Goal: Task Accomplishment & Management: Use online tool/utility

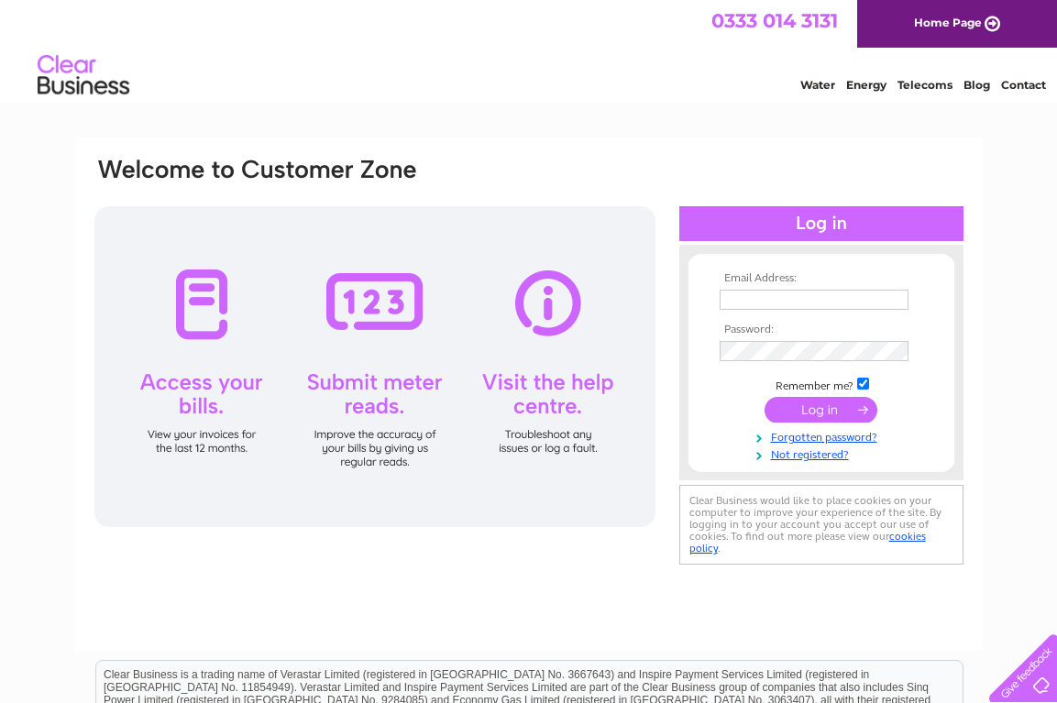
type input "smwestonandsons@gmail.com"
click at [821, 410] on input "submit" at bounding box center [821, 410] width 113 height 26
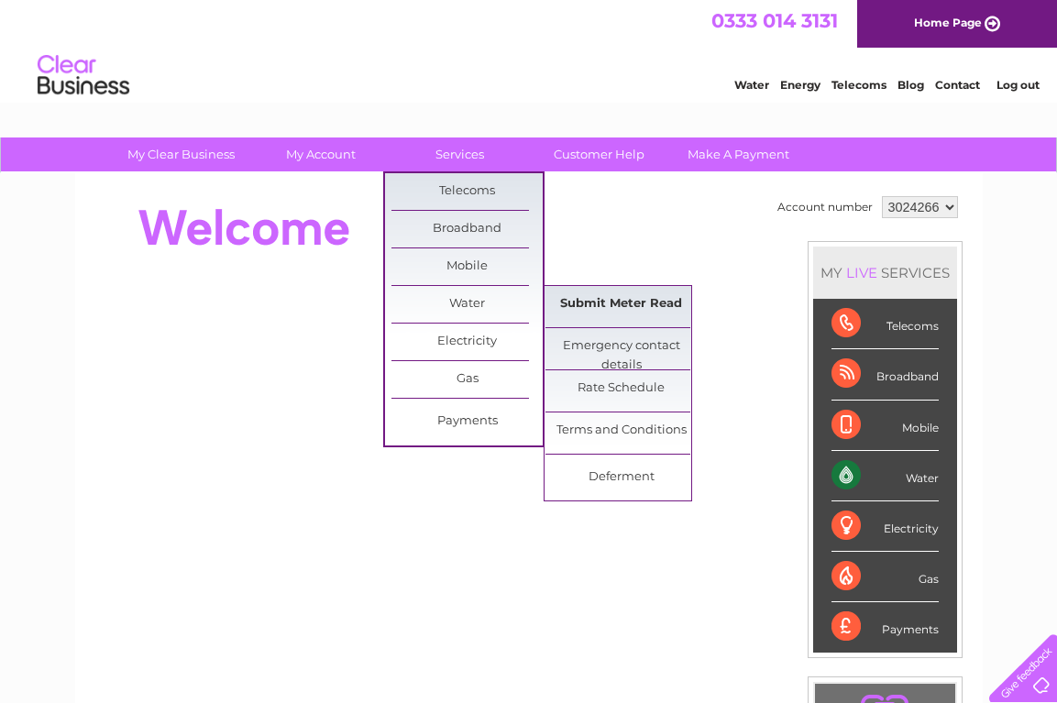
click at [637, 305] on link "Submit Meter Read" at bounding box center [620, 304] width 151 height 37
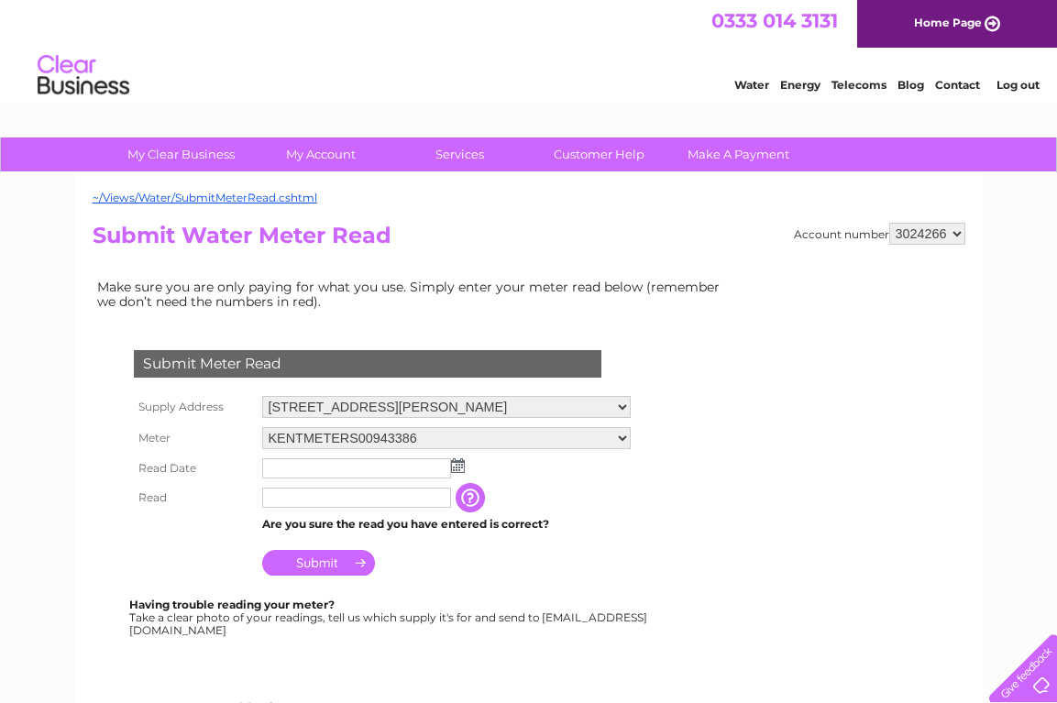
click at [462, 465] on img at bounding box center [458, 465] width 14 height 15
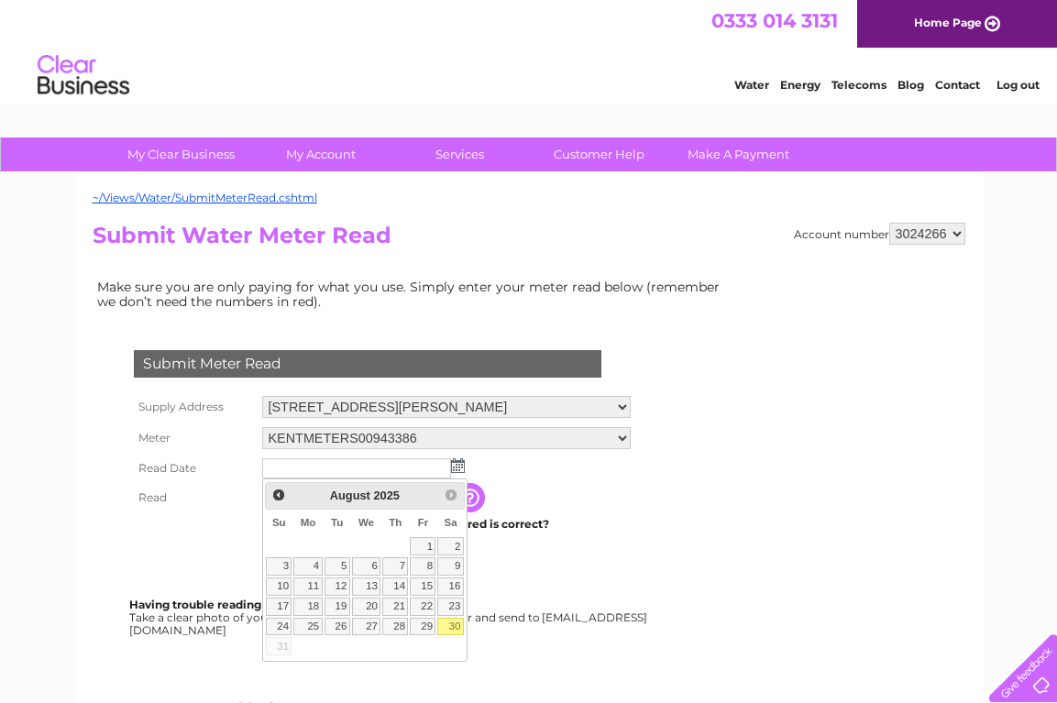
click at [457, 627] on link "30" at bounding box center [450, 627] width 26 height 18
type input "2025/08/30"
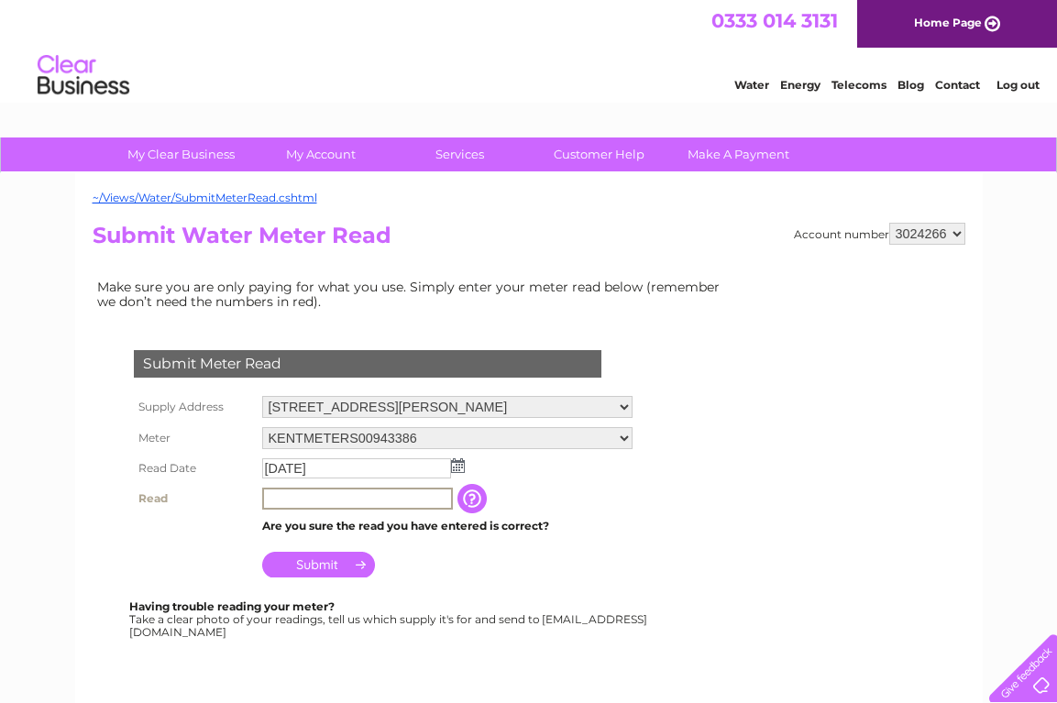
click at [283, 502] on input "text" at bounding box center [357, 499] width 191 height 22
type input "816"
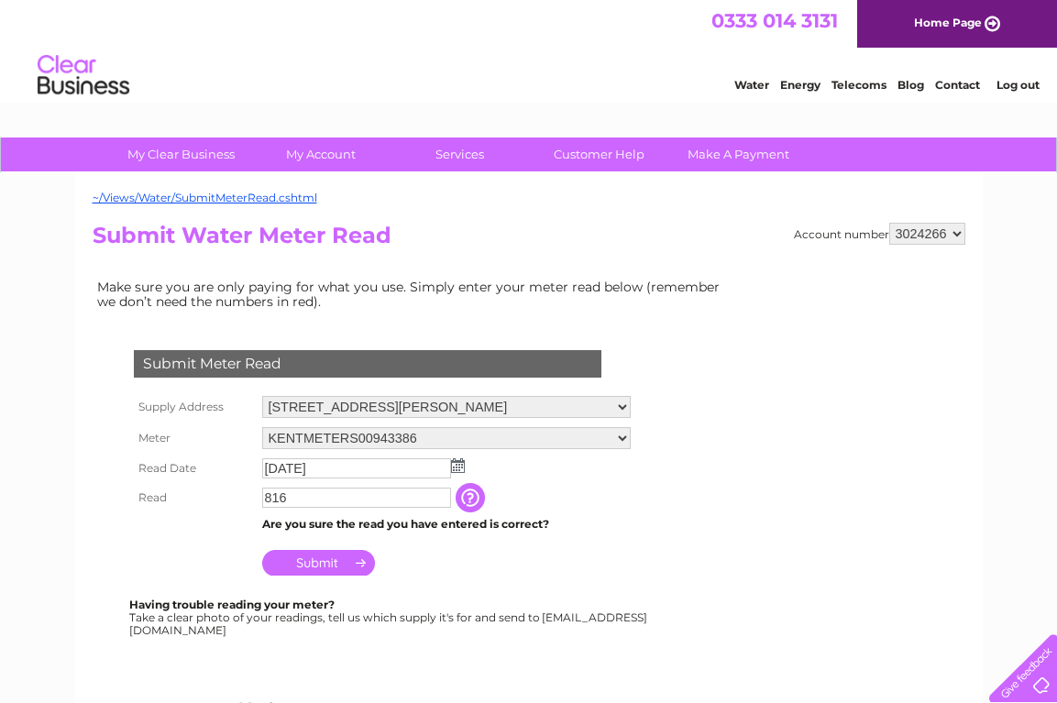
click at [331, 567] on input "Submit" at bounding box center [318, 563] width 113 height 26
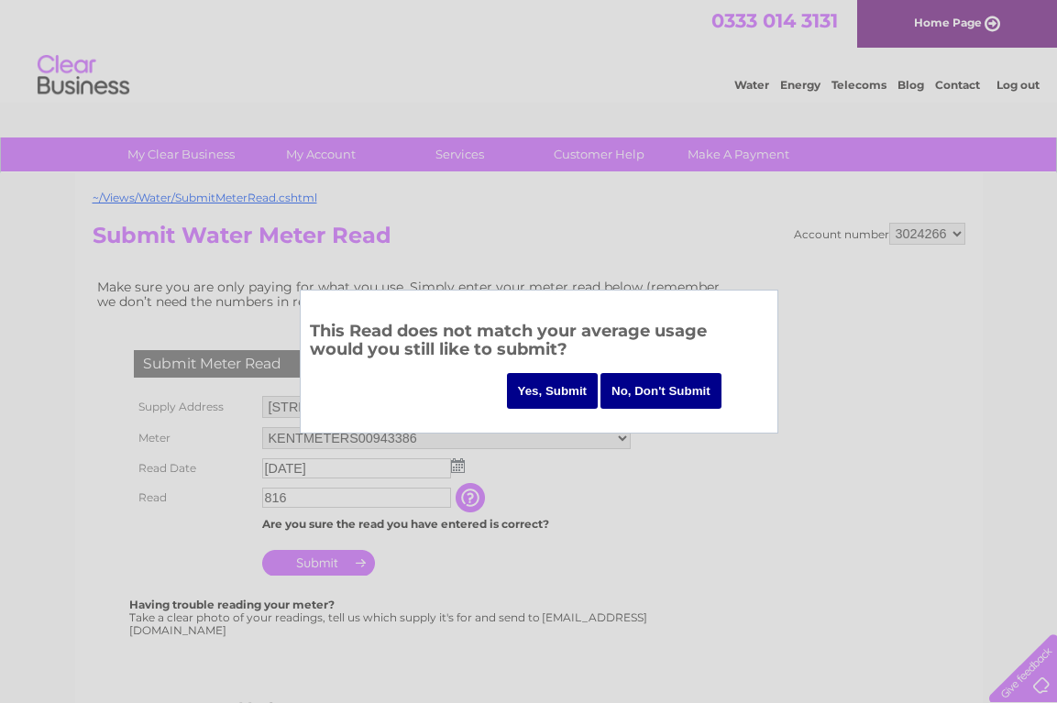
click at [537, 389] on input "Yes, Submit" at bounding box center [553, 391] width 92 height 36
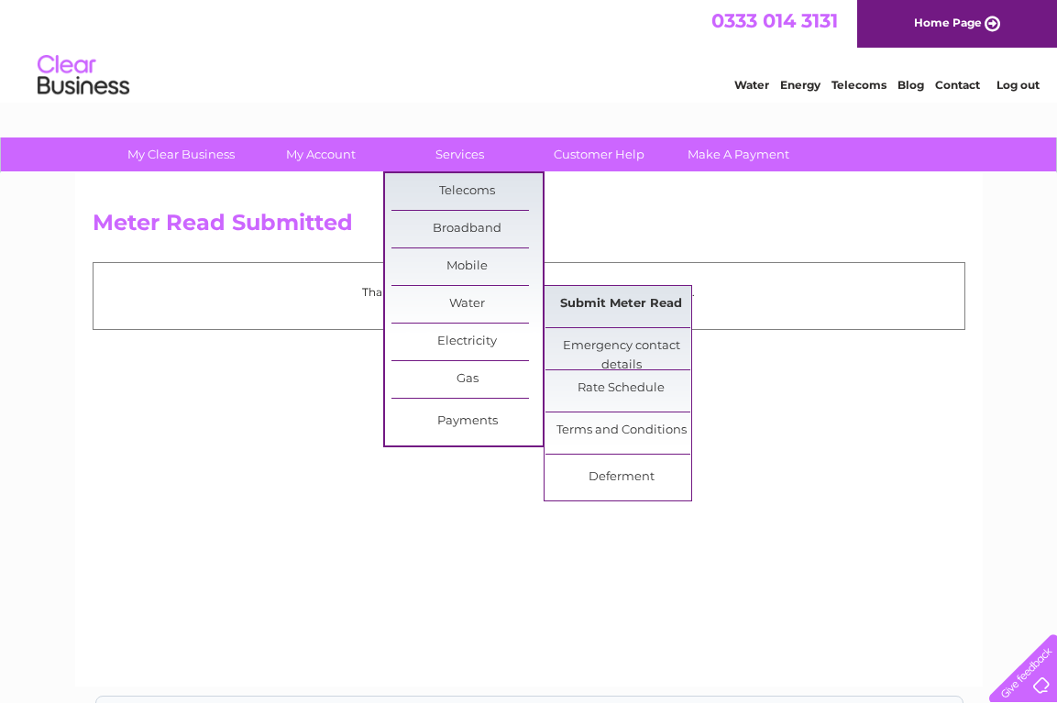
click at [628, 306] on link "Submit Meter Read" at bounding box center [620, 304] width 151 height 37
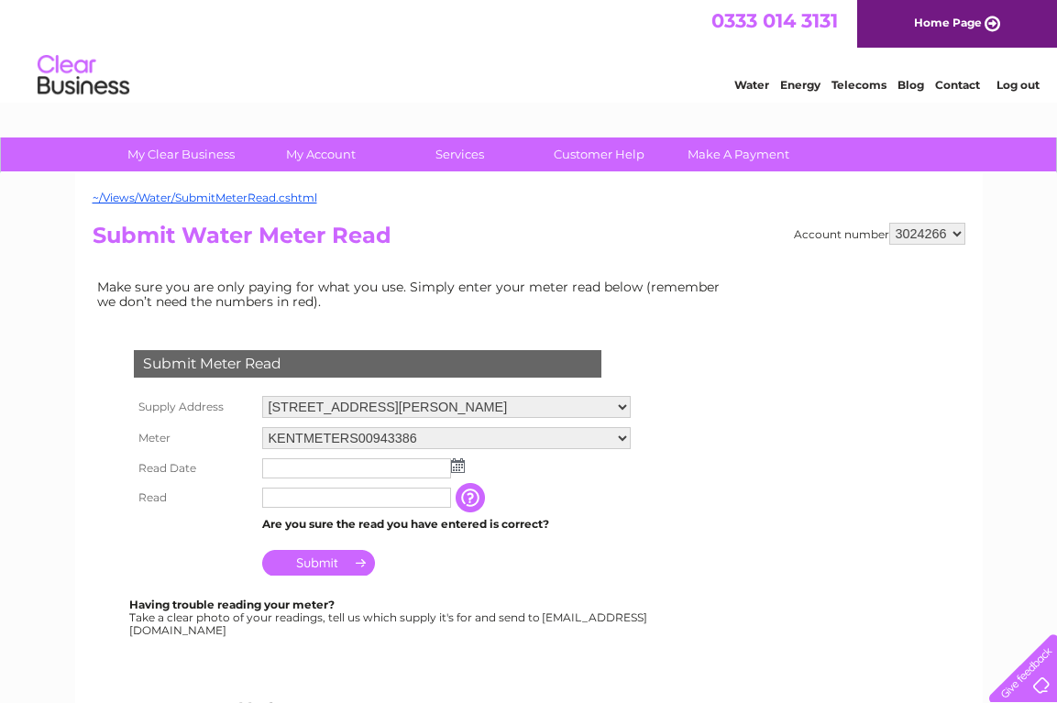
click at [631, 407] on select "[STREET_ADDRESS][PERSON_NAME][PERSON_NAME]" at bounding box center [446, 407] width 369 height 22
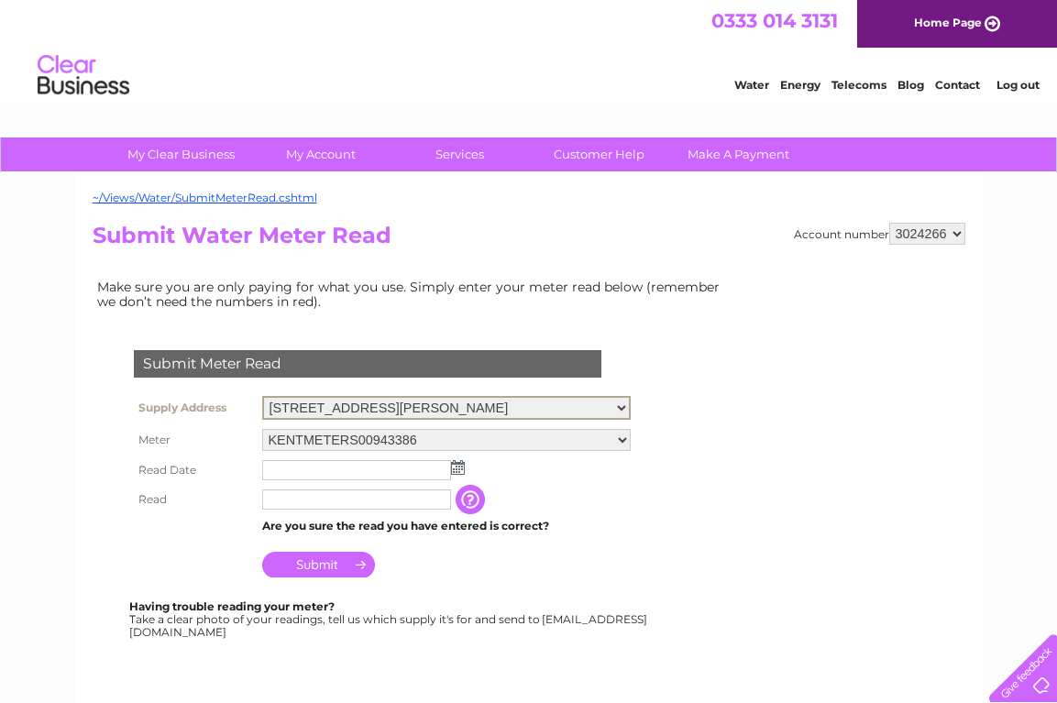
select select "385745"
click at [262, 396] on select "[STREET_ADDRESS][PERSON_NAME][PERSON_NAME]" at bounding box center [446, 408] width 369 height 24
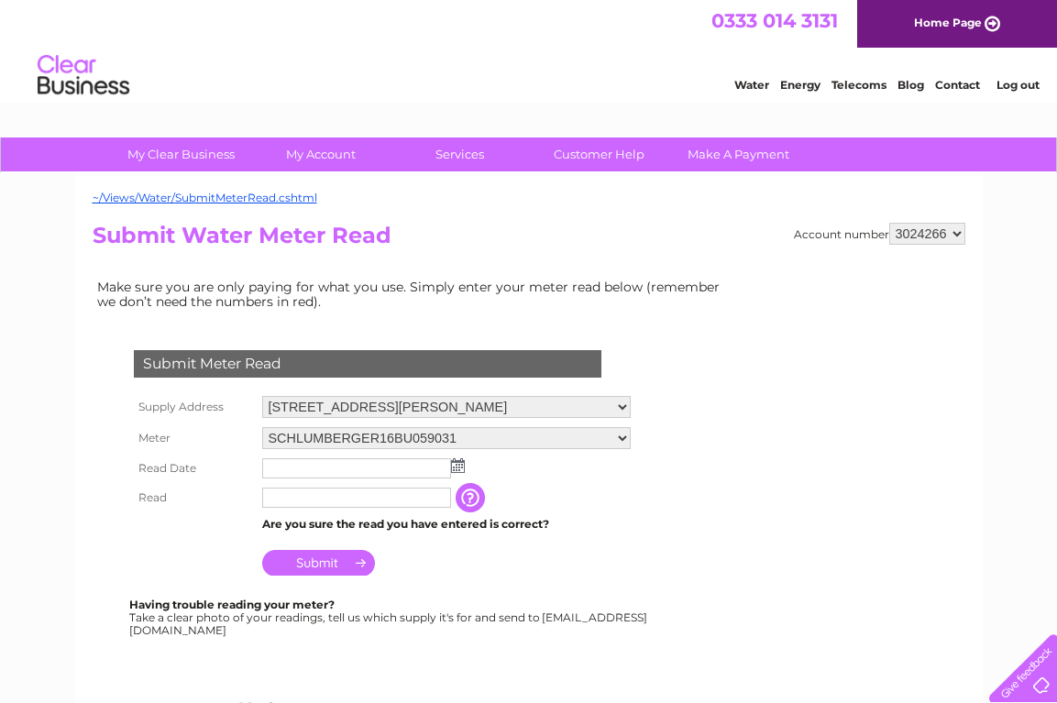
click at [459, 469] on img at bounding box center [458, 465] width 14 height 15
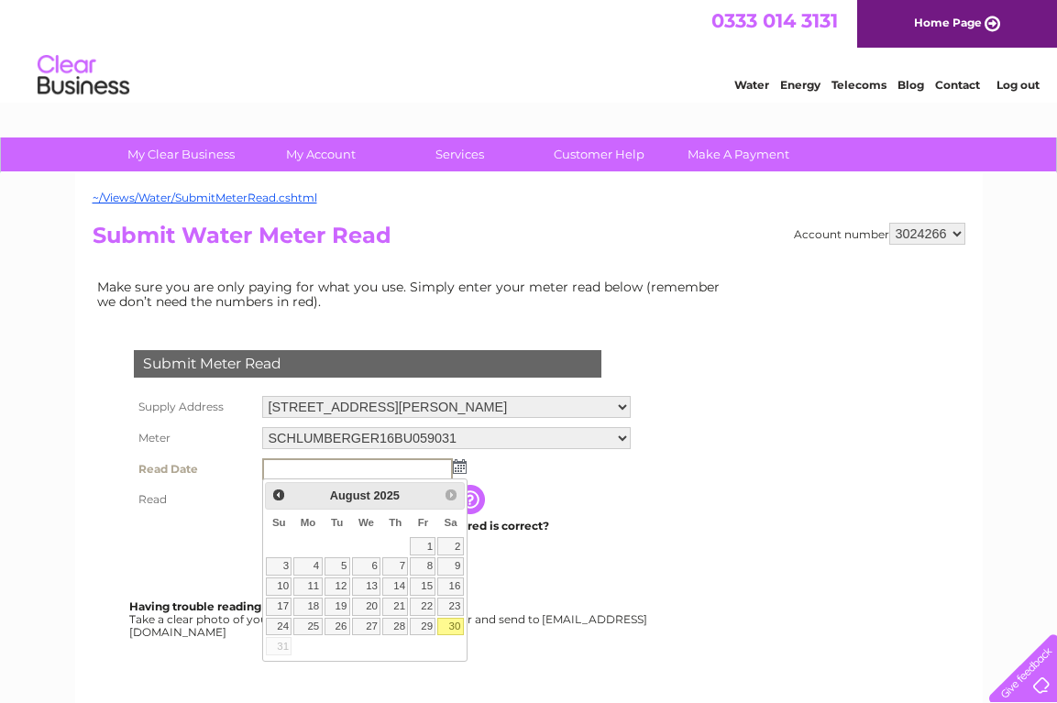
click at [456, 626] on link "30" at bounding box center [450, 627] width 26 height 18
type input "2025/08/30"
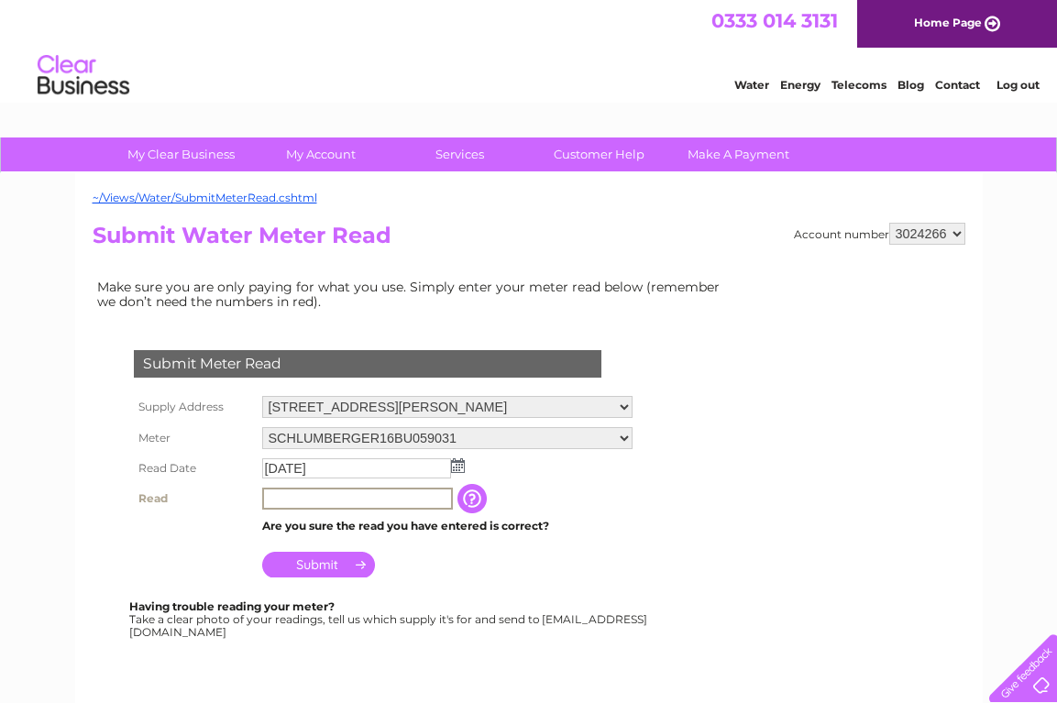
click at [297, 494] on input "text" at bounding box center [357, 499] width 191 height 22
type input "8094"
click at [314, 558] on input "Submit" at bounding box center [318, 565] width 113 height 26
